Goal: Navigation & Orientation: Find specific page/section

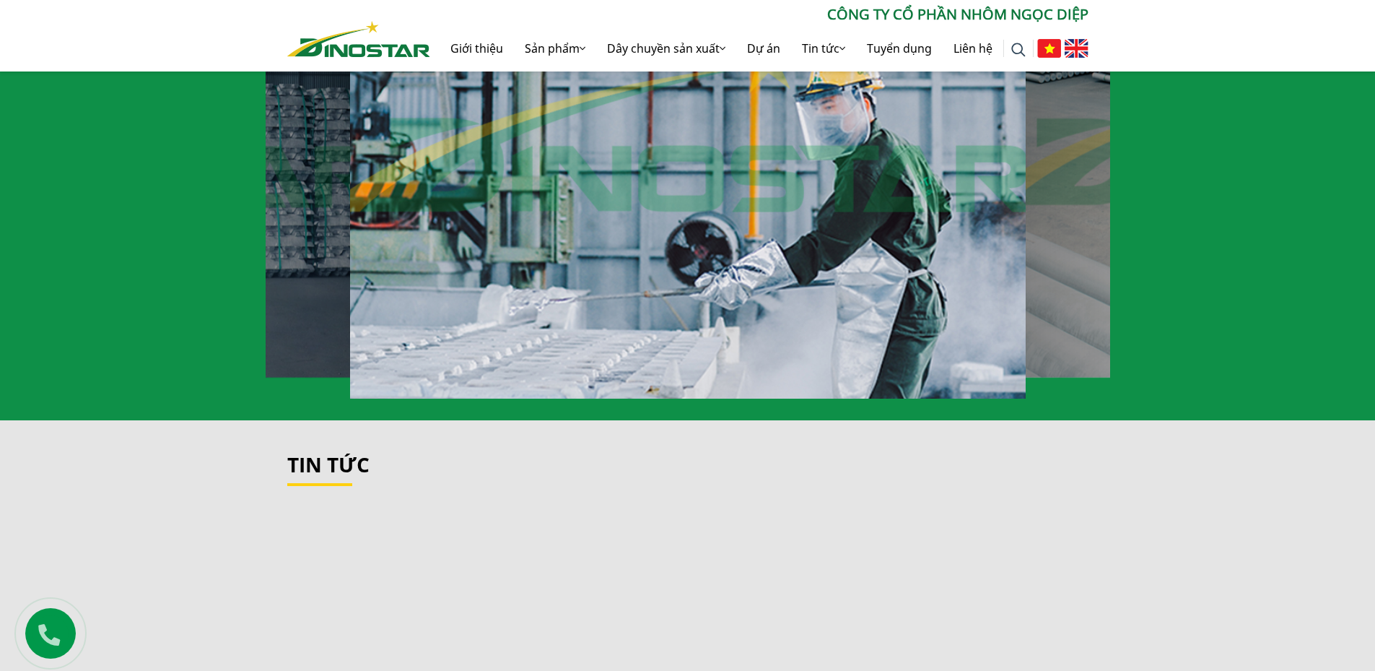
scroll to position [1444, 0]
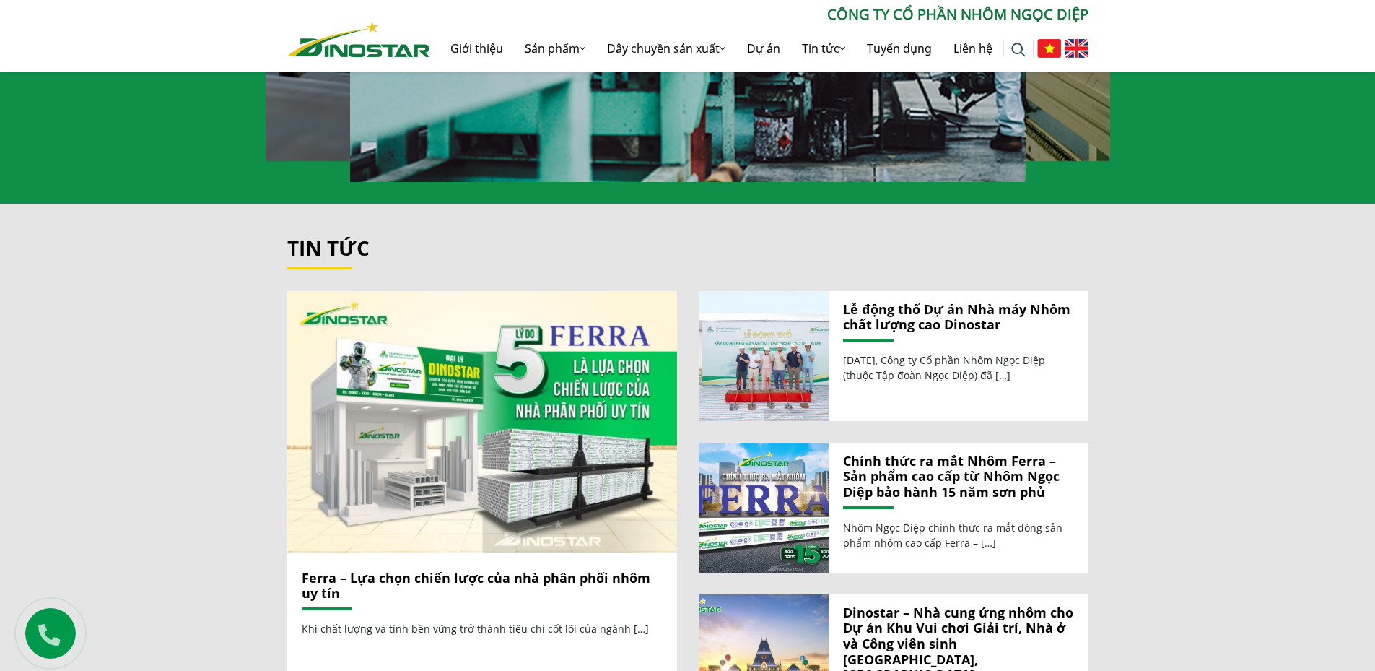
click at [123, 445] on div "Tin tức Ferra – Lựa chọn chiến lược của nhà phân phối nhôm uy tín" at bounding box center [687, 506] width 1375 height 605
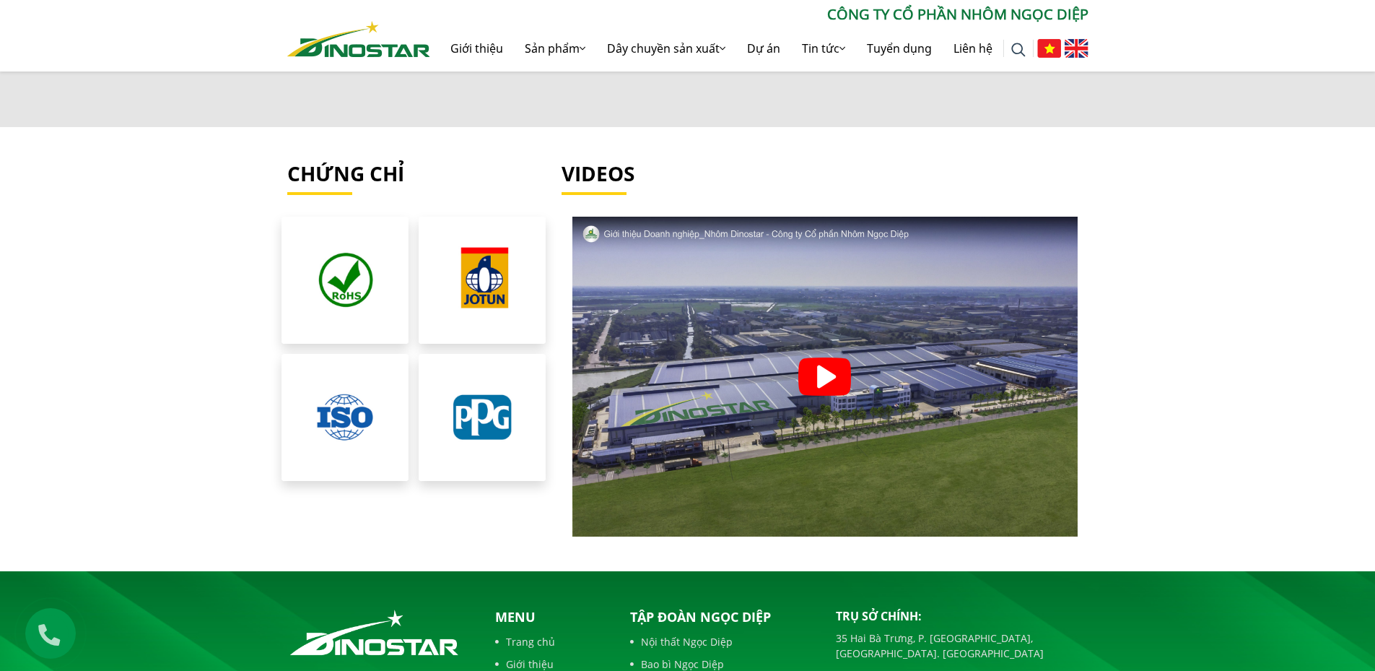
scroll to position [3287, 0]
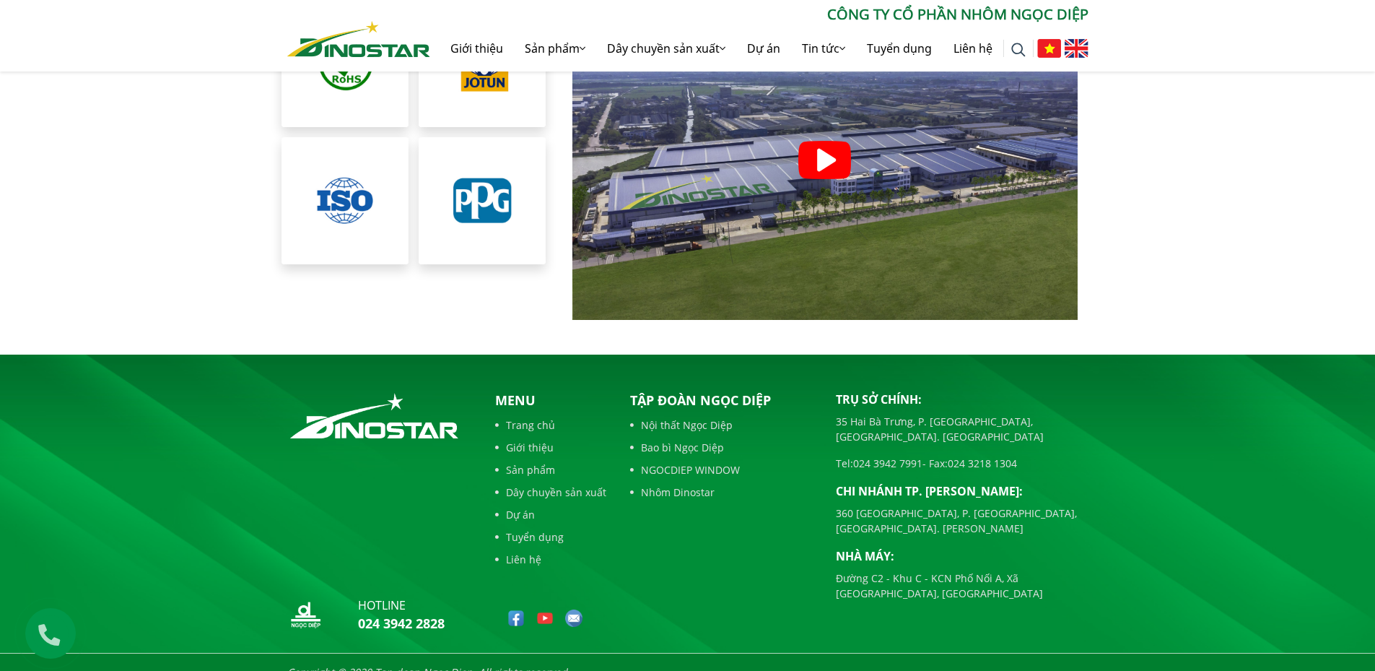
click at [662, 417] on link "Nội thất Ngọc Diệp" at bounding box center [722, 424] width 184 height 15
click at [662, 440] on link "Bao bì Ngọc Diệp" at bounding box center [722, 447] width 184 height 15
click at [665, 462] on link "NGOCDIEP WINDOW" at bounding box center [722, 469] width 184 height 15
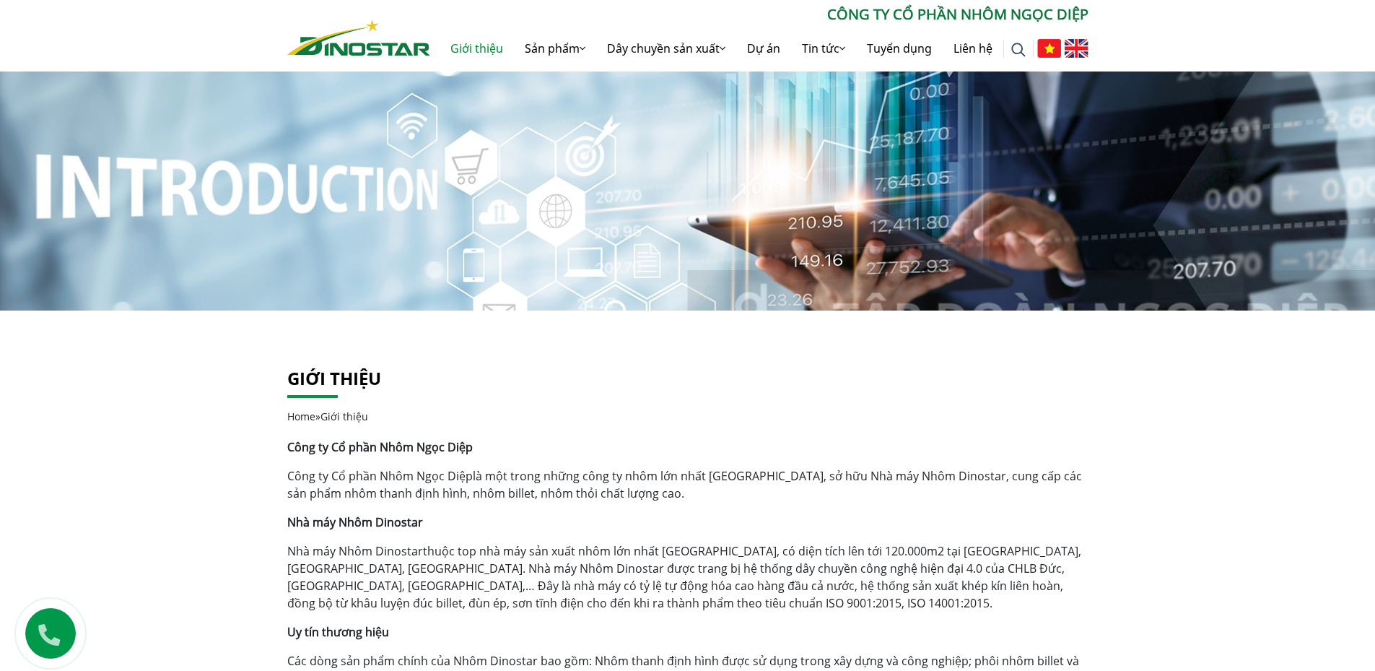
drag, startPoint x: 40, startPoint y: 550, endPoint x: 66, endPoint y: 215, distance: 336.0
